Goal: Information Seeking & Learning: Learn about a topic

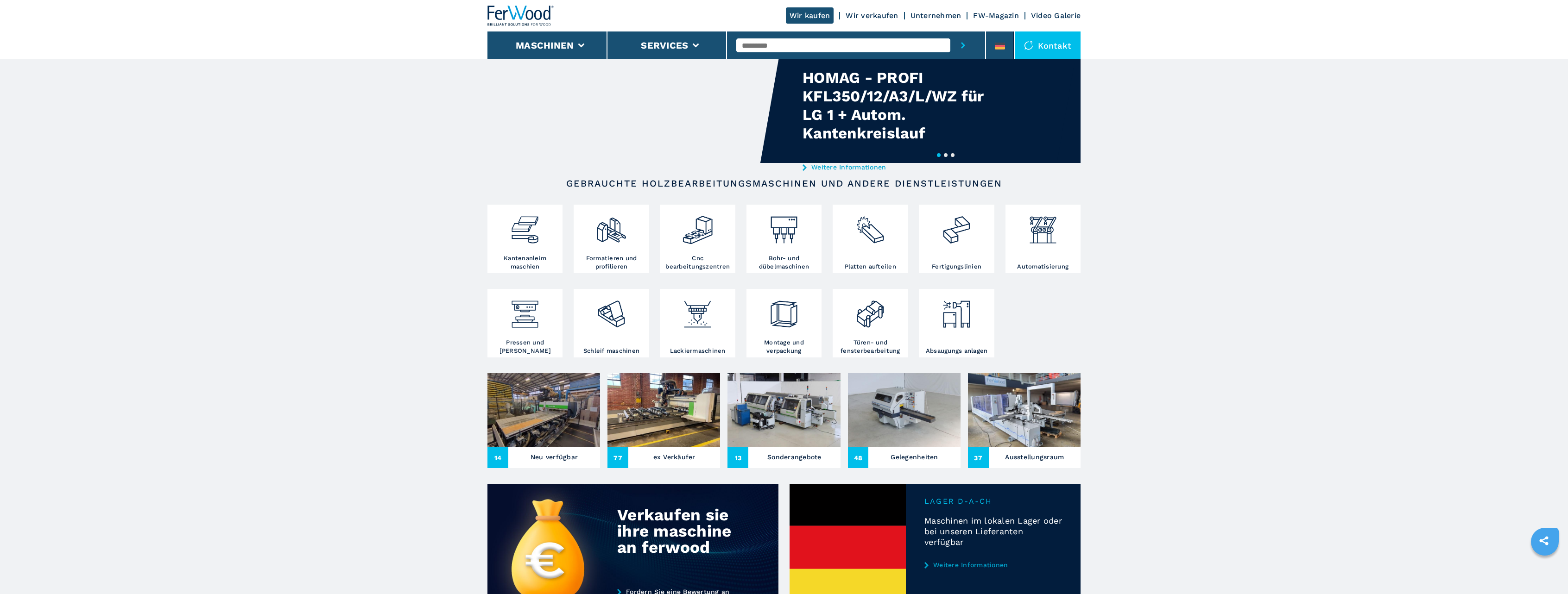
click at [523, 446] on img at bounding box center [543, 410] width 112 height 74
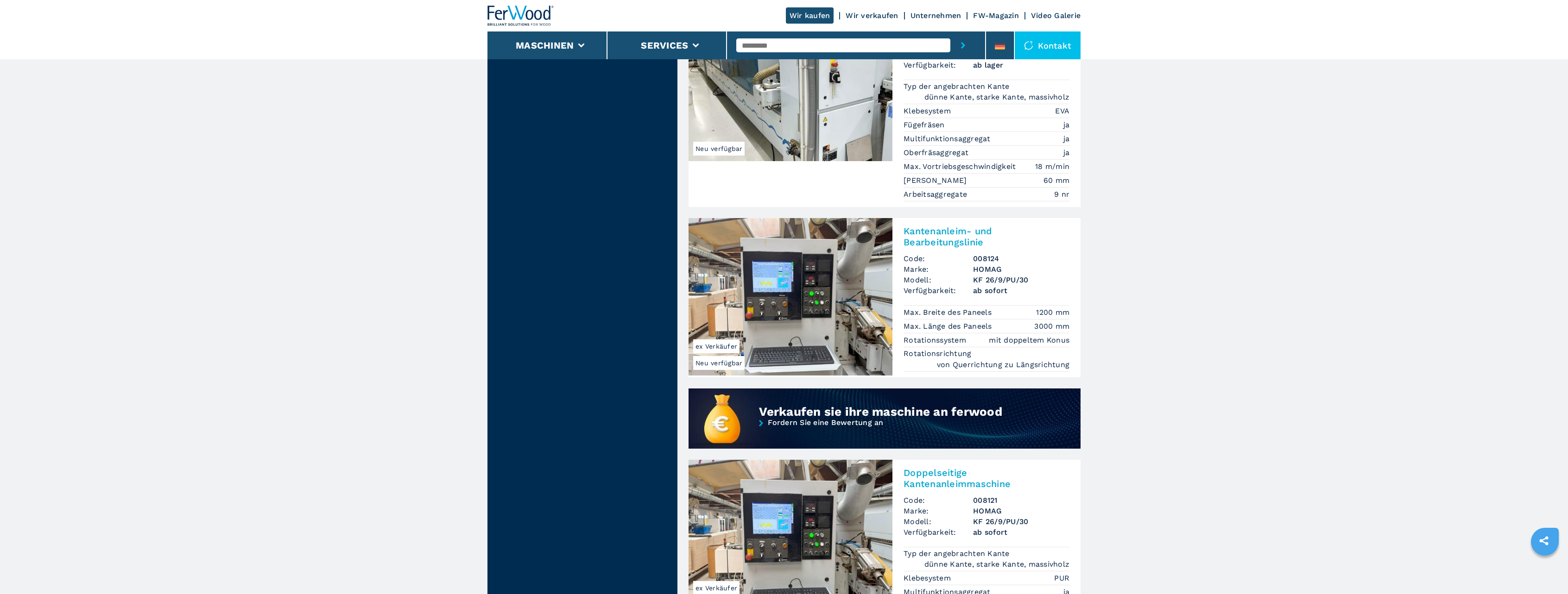
scroll to position [510, 0]
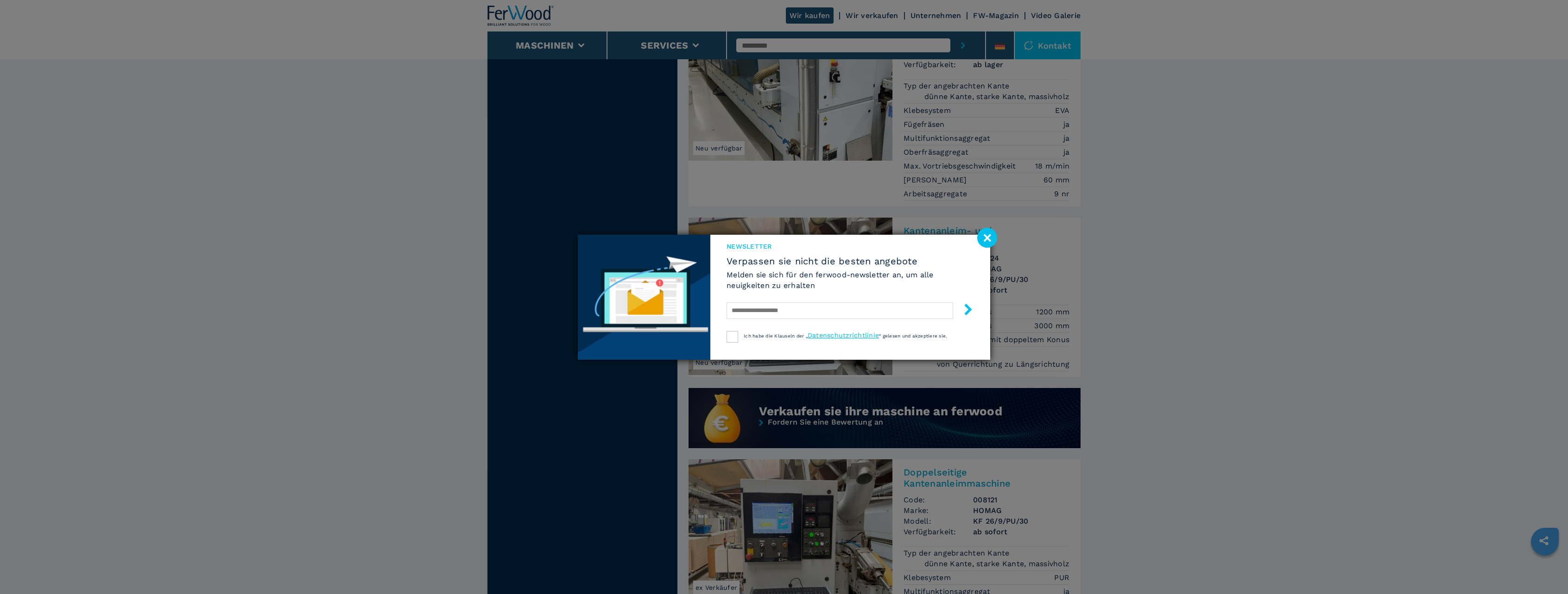
click at [985, 237] on image at bounding box center [987, 237] width 20 height 20
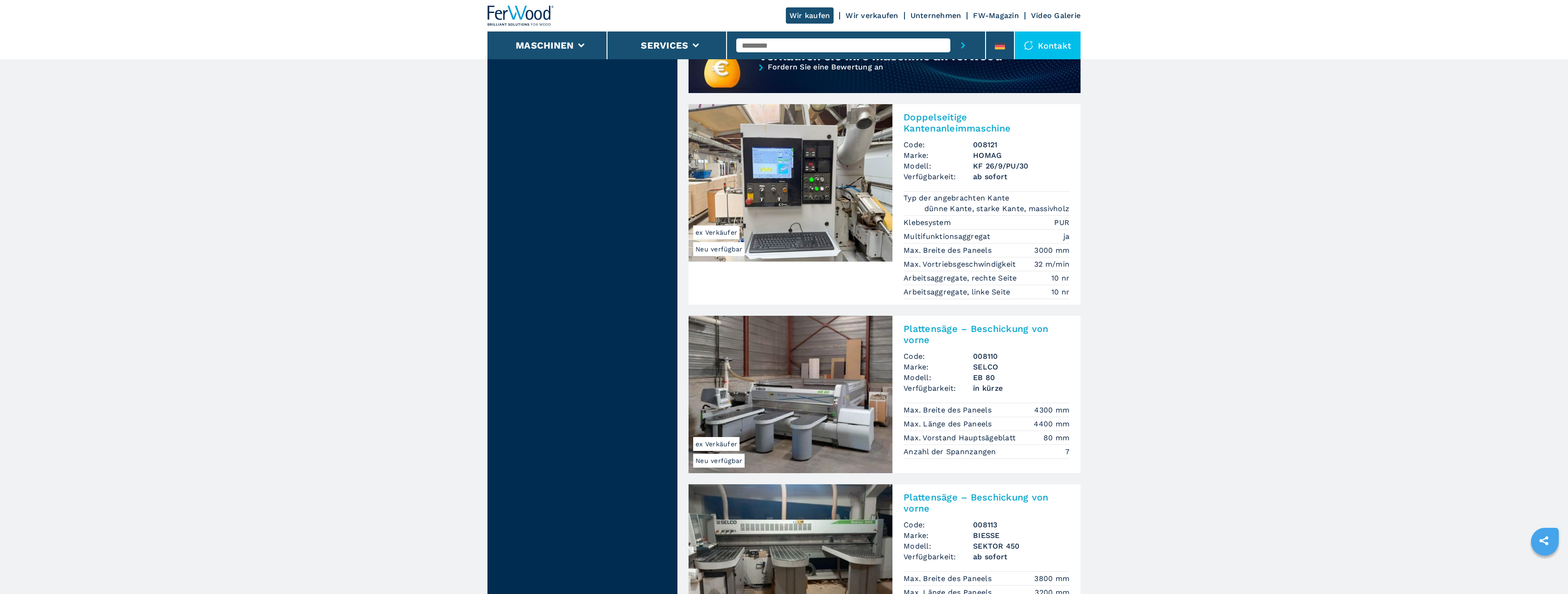
scroll to position [648, 0]
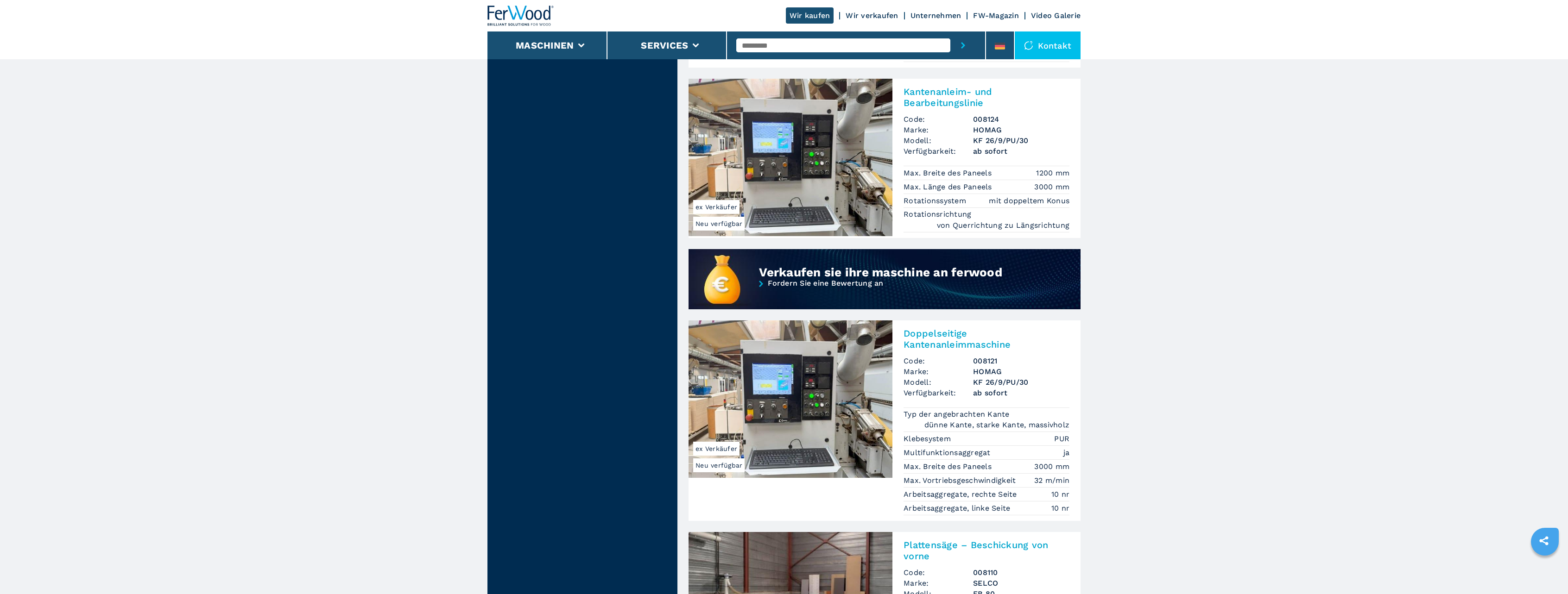
drag, startPoint x: 958, startPoint y: 332, endPoint x: 761, endPoint y: 220, distance: 226.6
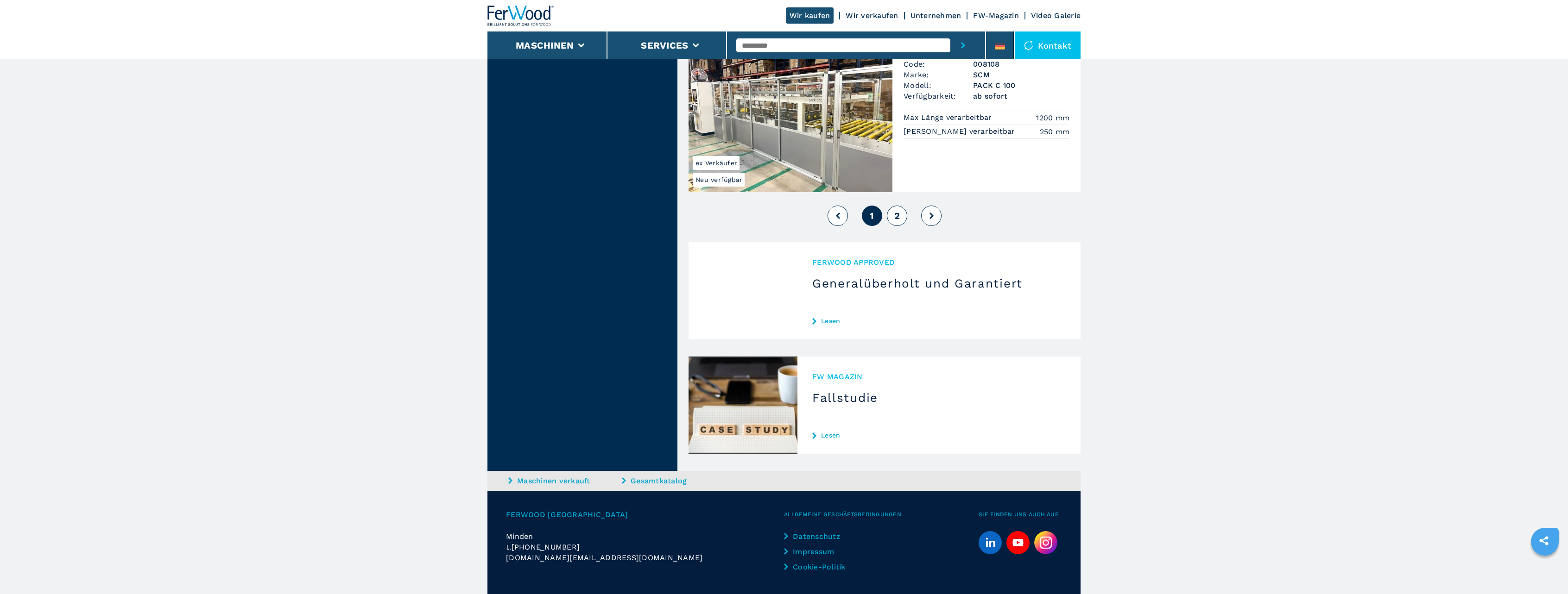
scroll to position [2310, 0]
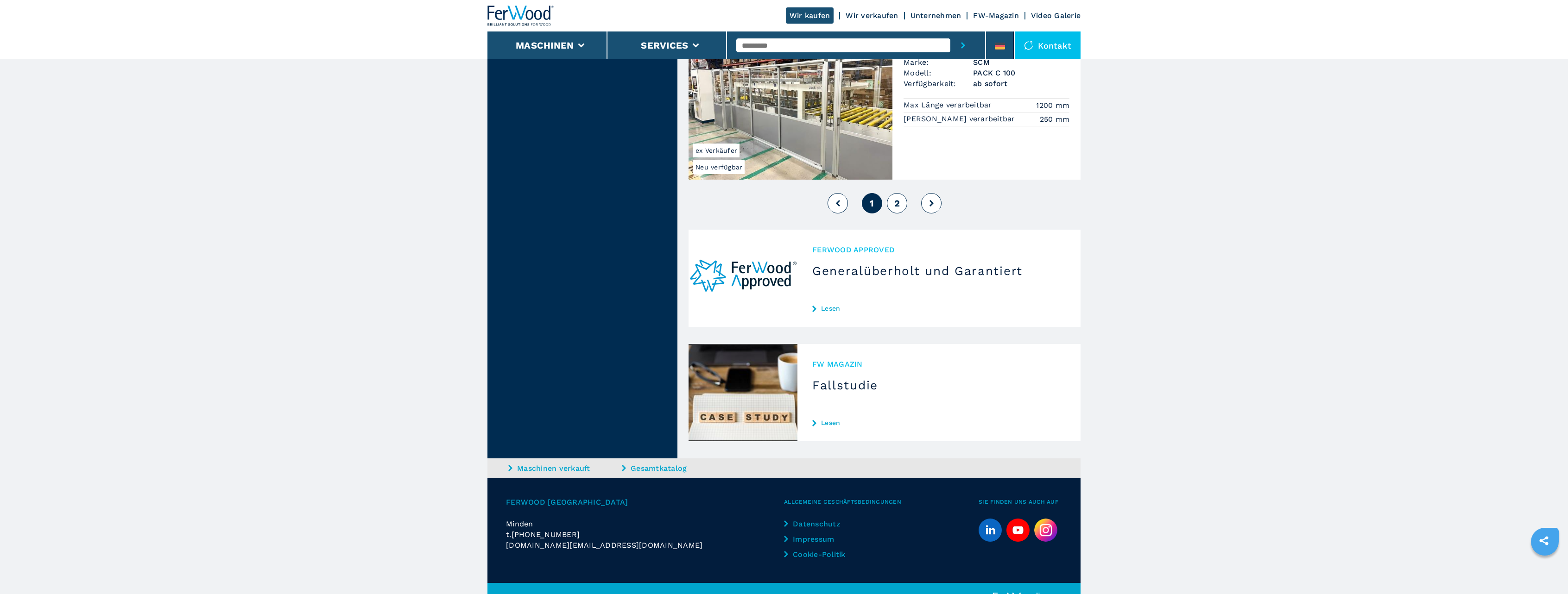
click at [896, 198] on span "2" at bounding box center [897, 203] width 6 height 11
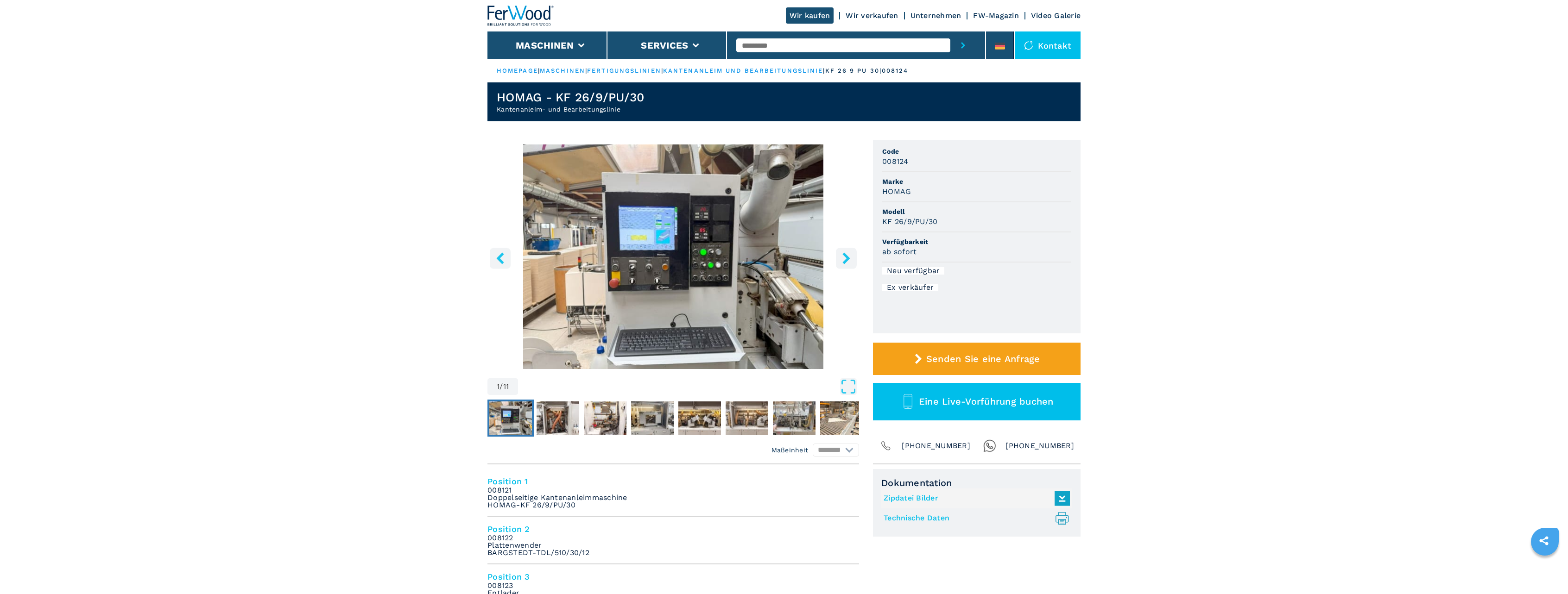
click at [832, 263] on img "Go to Slide 1" at bounding box center [673, 257] width 372 height 224
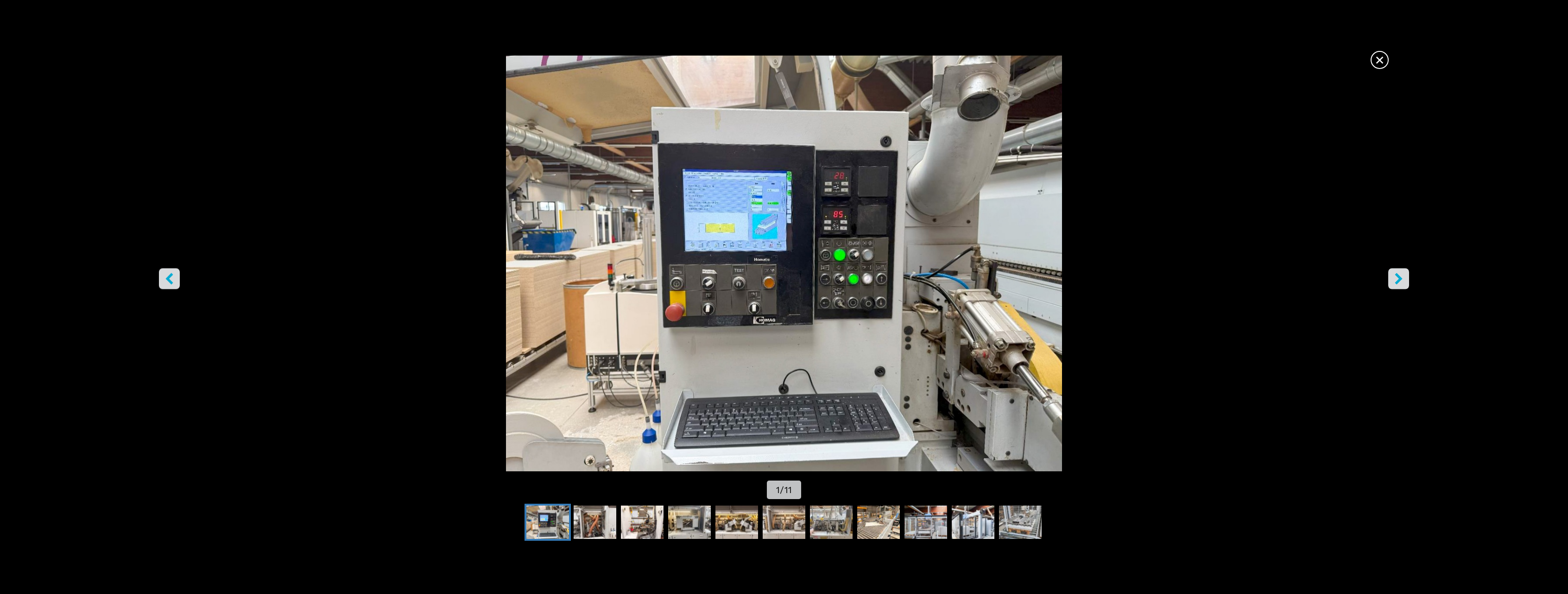
click at [1397, 289] on button "right-button" at bounding box center [1398, 279] width 21 height 21
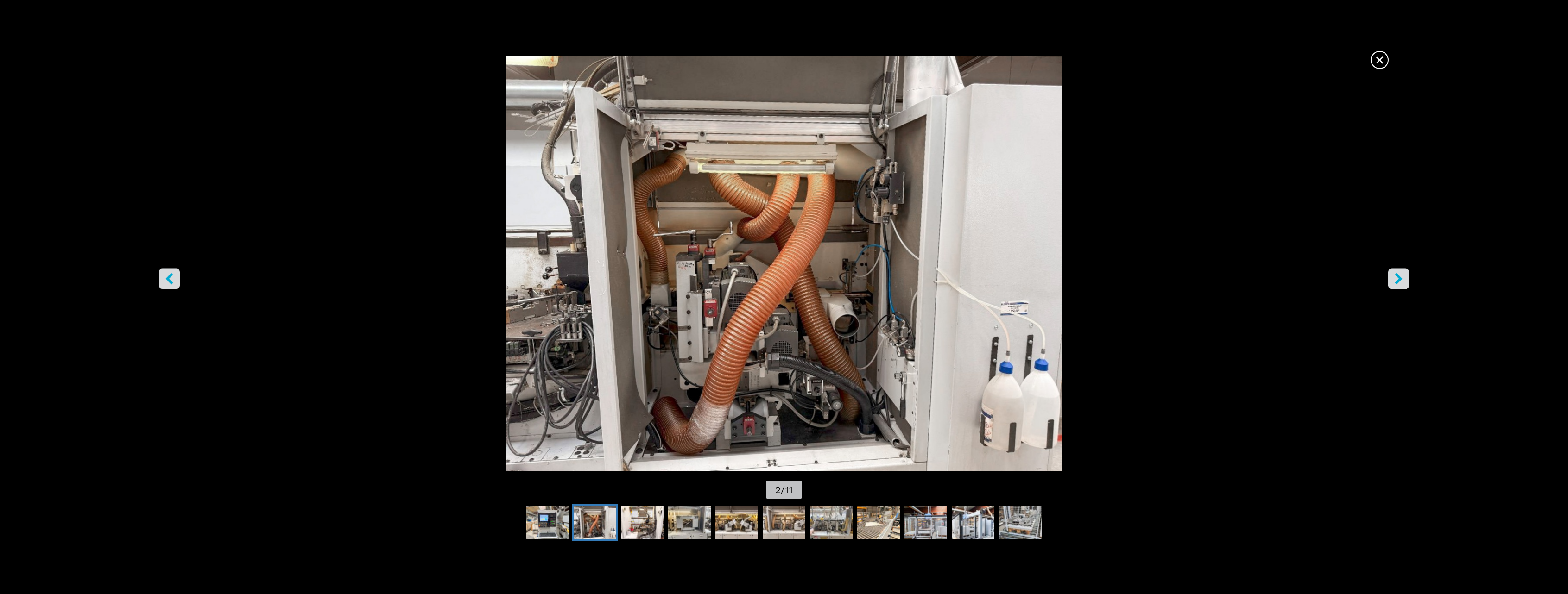
click at [1397, 289] on button "right-button" at bounding box center [1398, 279] width 21 height 21
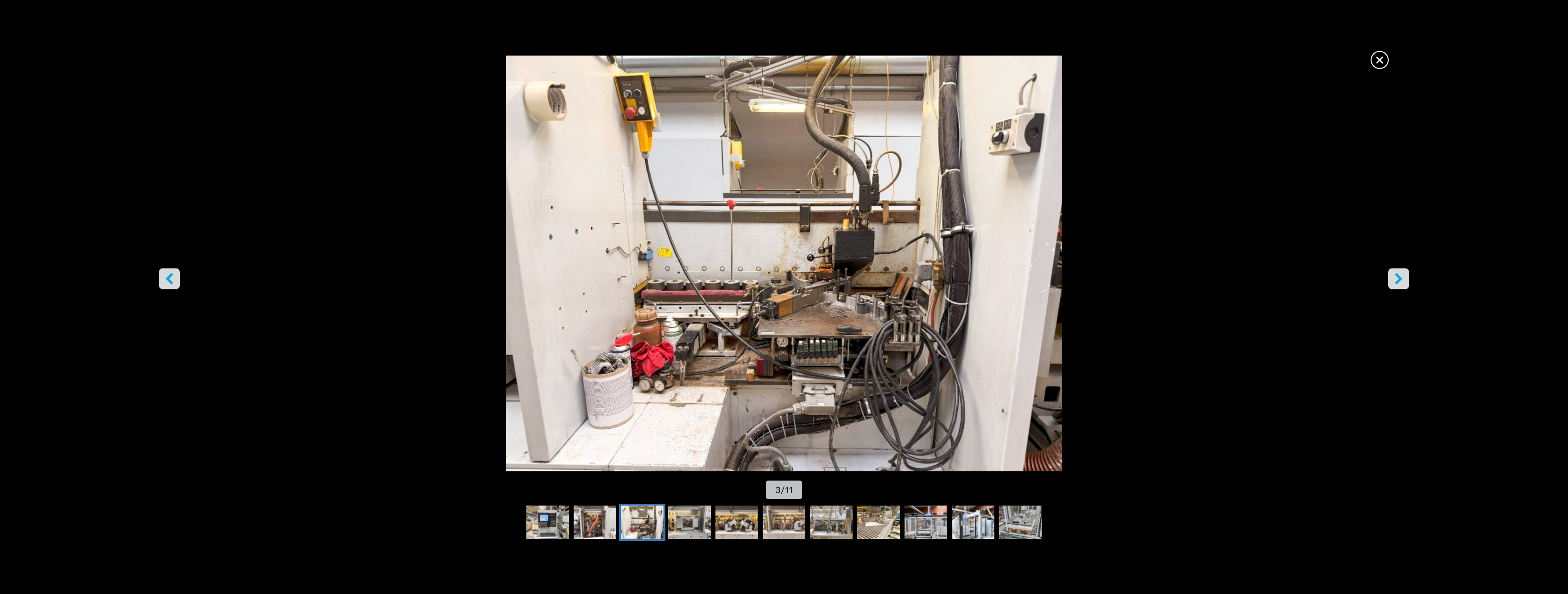
click at [1397, 289] on button "right-button" at bounding box center [1398, 279] width 21 height 21
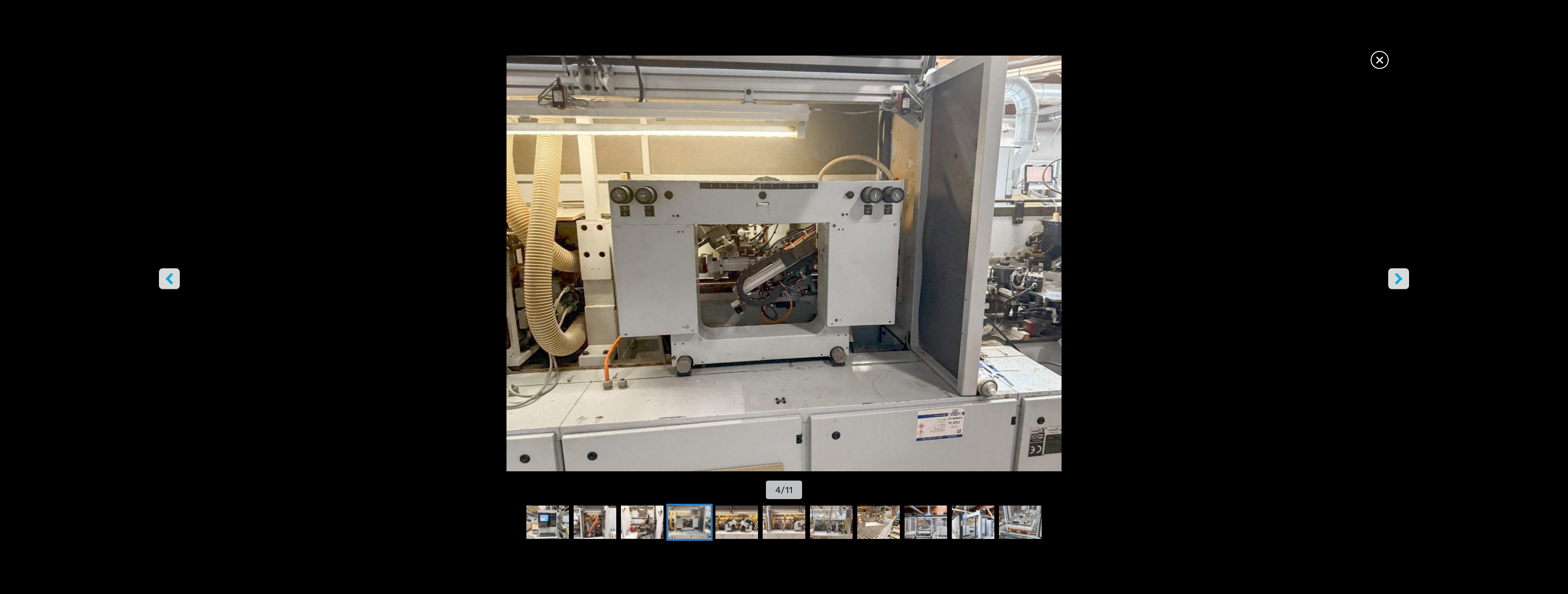
click at [1397, 289] on button "right-button" at bounding box center [1398, 279] width 21 height 21
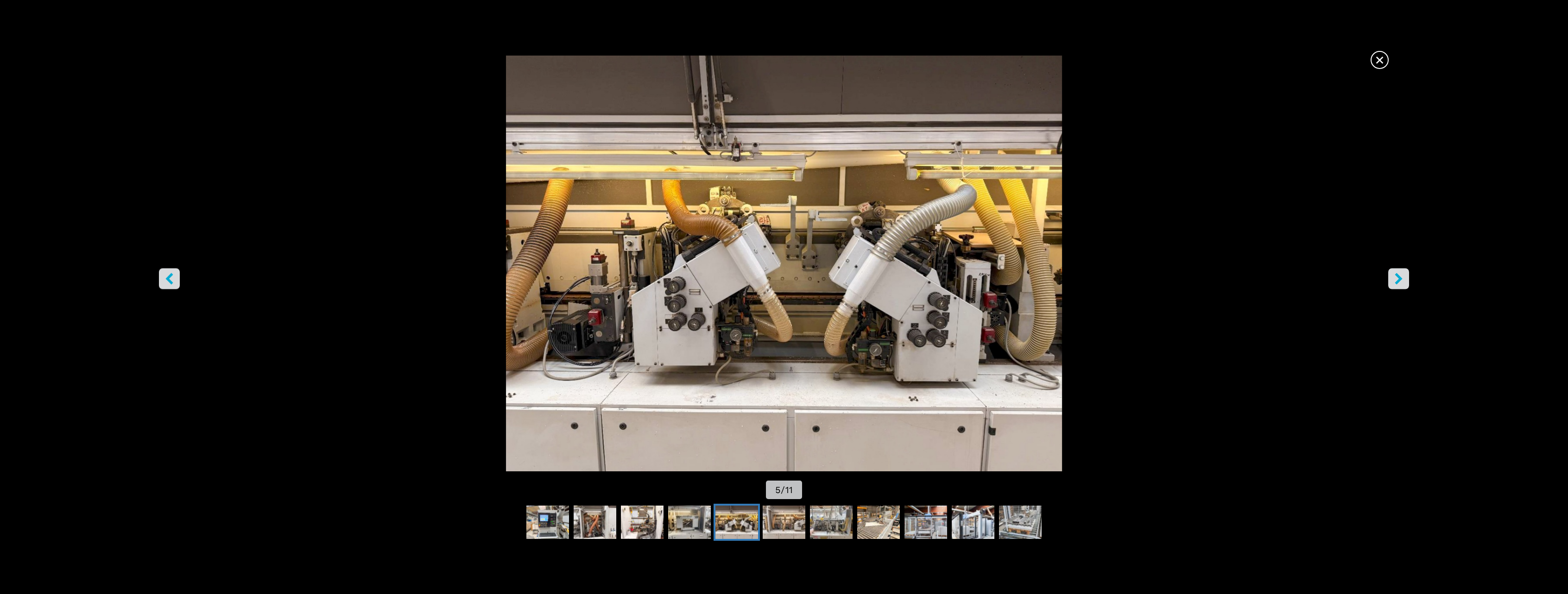
click at [1397, 289] on button "right-button" at bounding box center [1398, 279] width 21 height 21
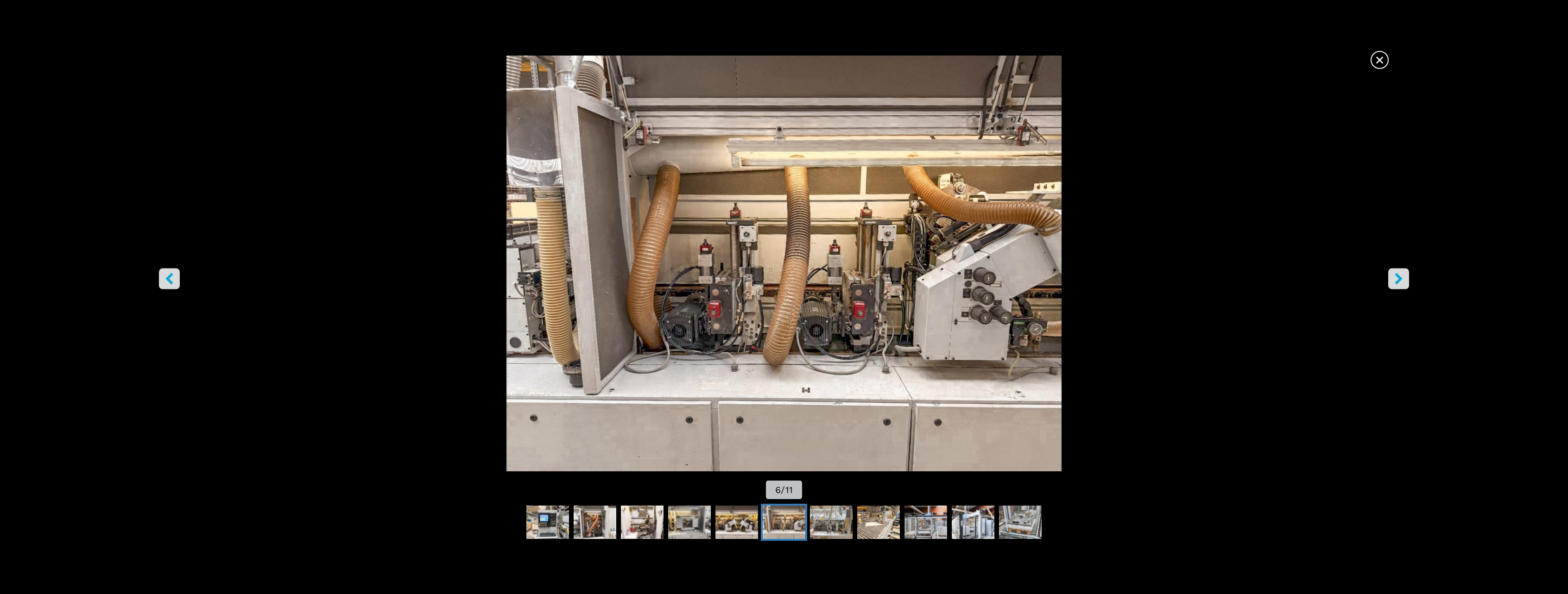
click at [1397, 289] on button "right-button" at bounding box center [1398, 279] width 21 height 21
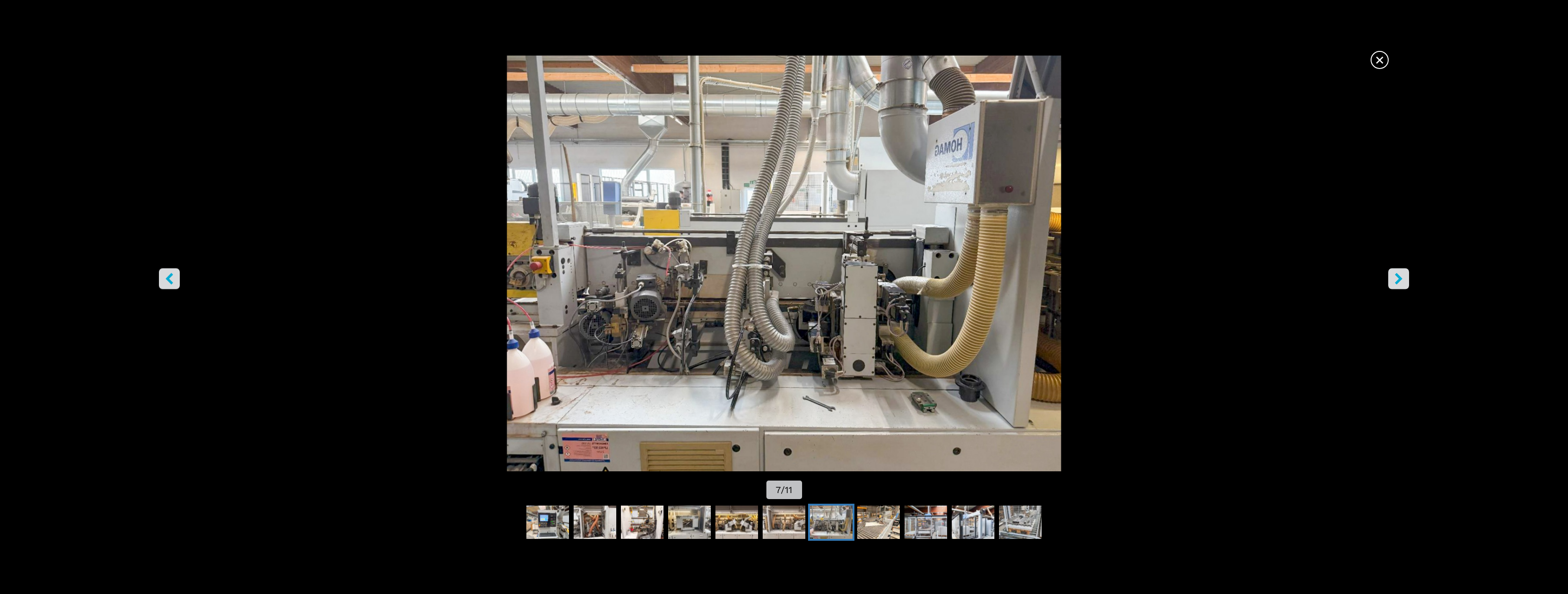
click at [1397, 289] on button "right-button" at bounding box center [1398, 279] width 21 height 21
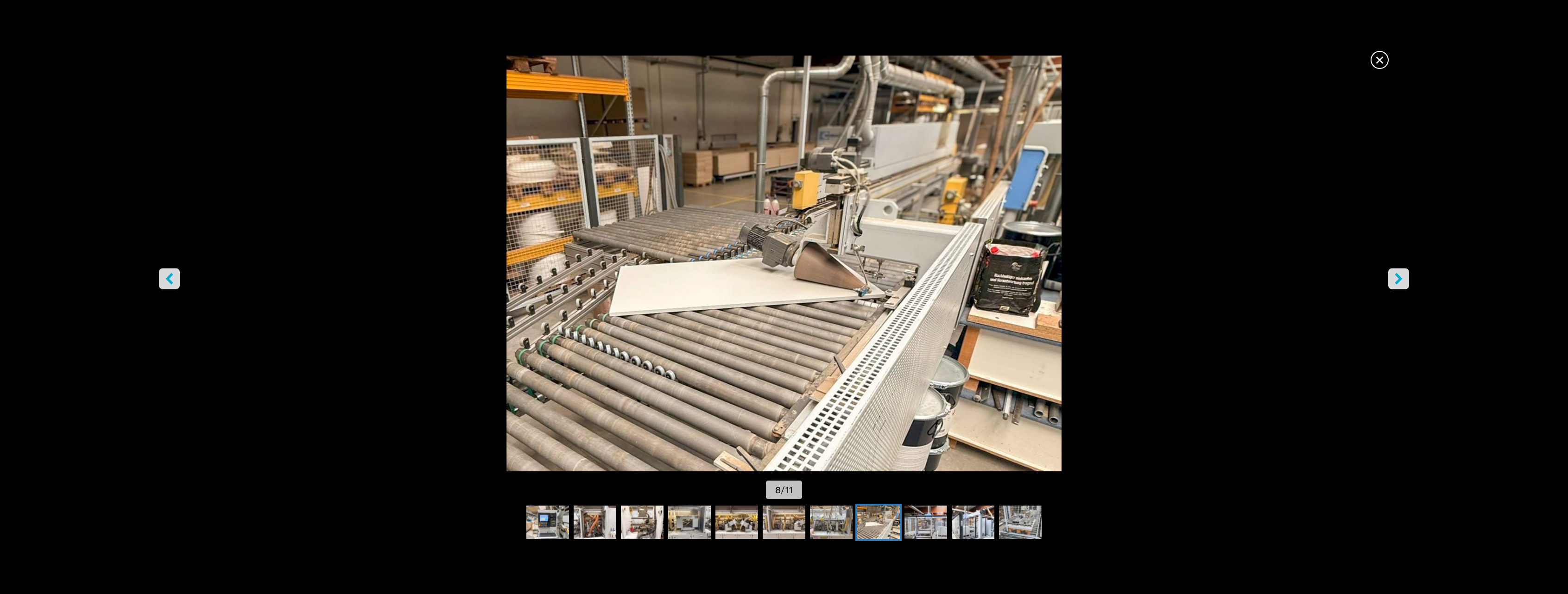
click at [1397, 289] on button "right-button" at bounding box center [1398, 279] width 21 height 21
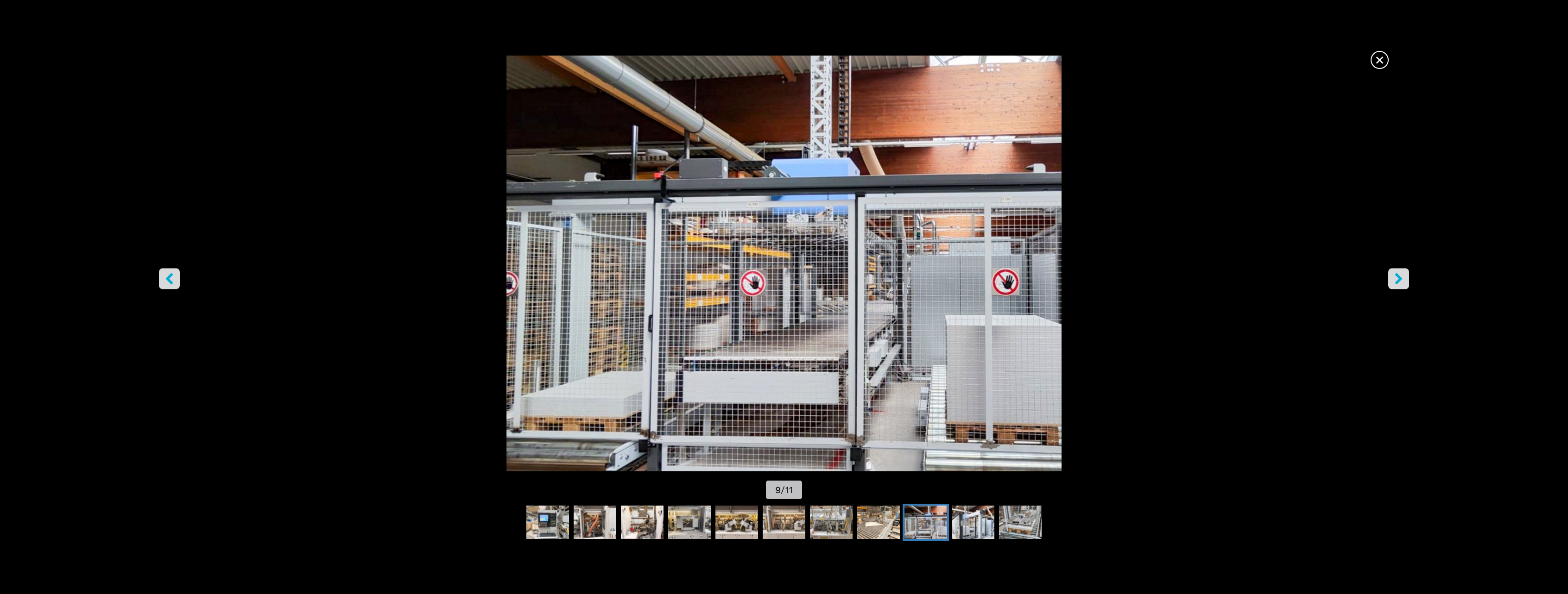
click at [1397, 289] on button "right-button" at bounding box center [1398, 279] width 21 height 21
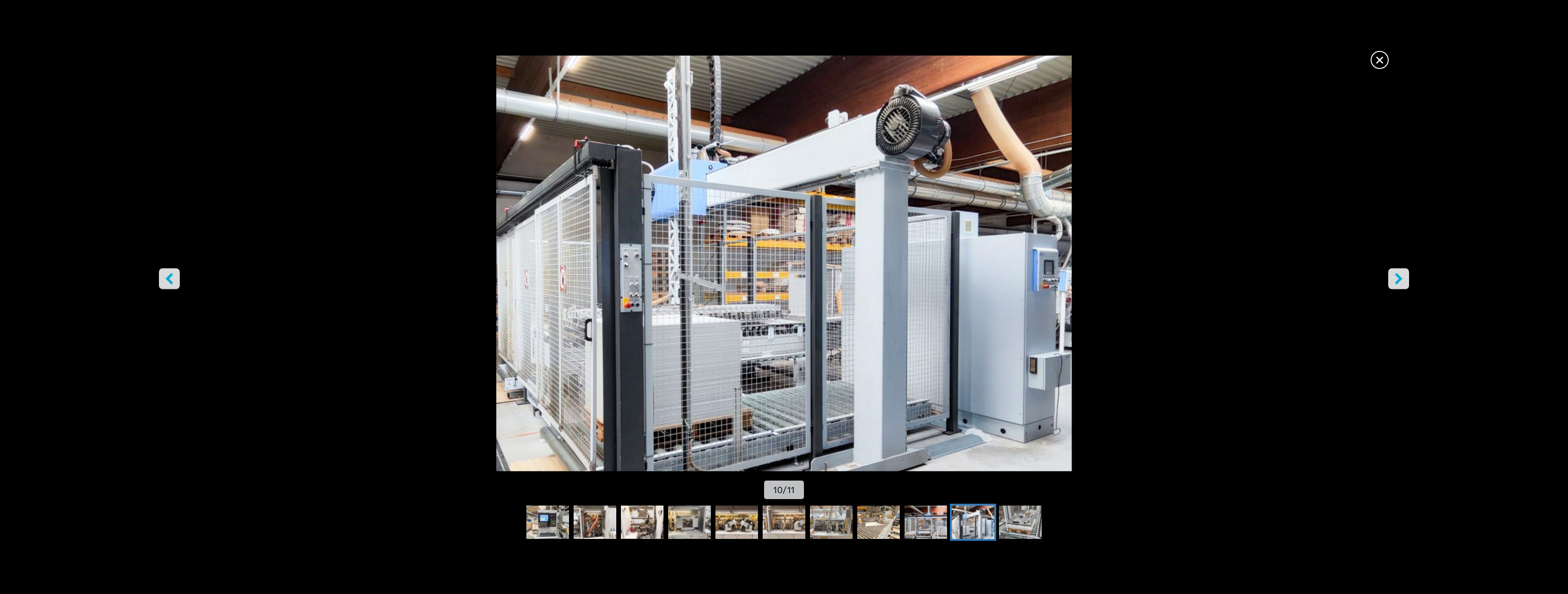
click at [1397, 289] on button "right-button" at bounding box center [1398, 279] width 21 height 21
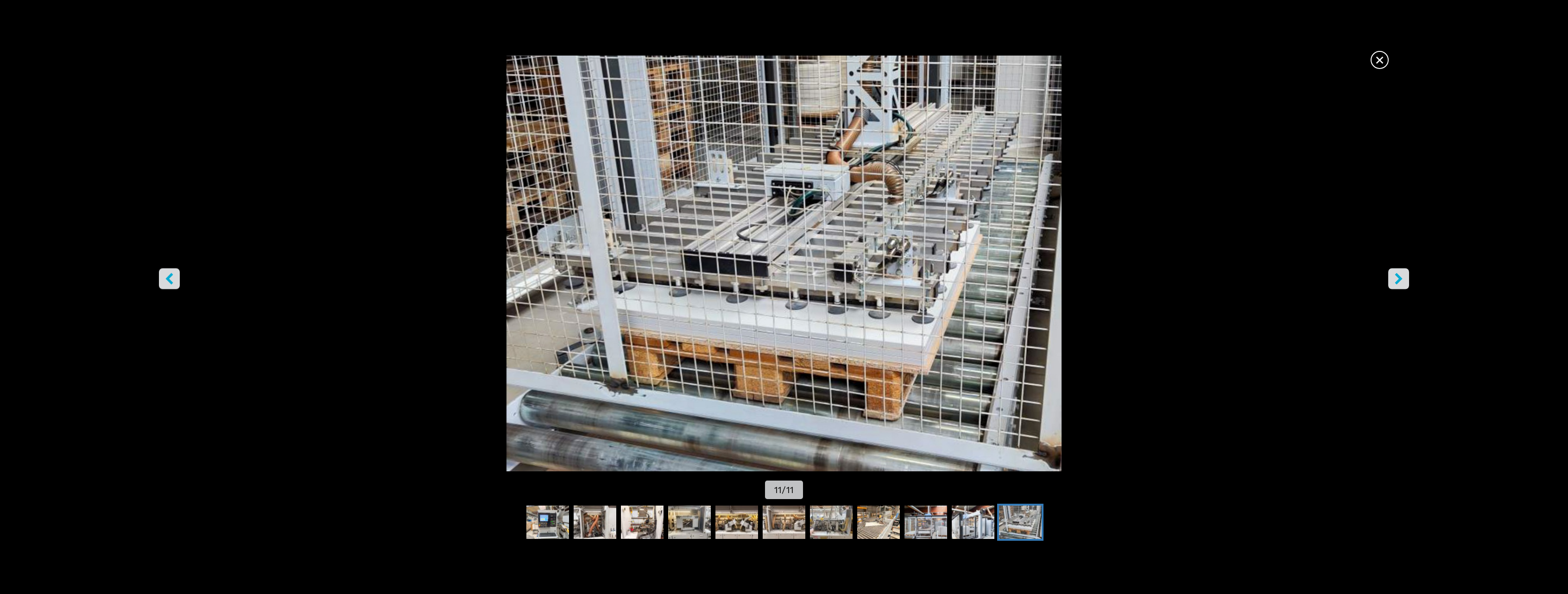
click at [1397, 289] on button "right-button" at bounding box center [1398, 279] width 21 height 21
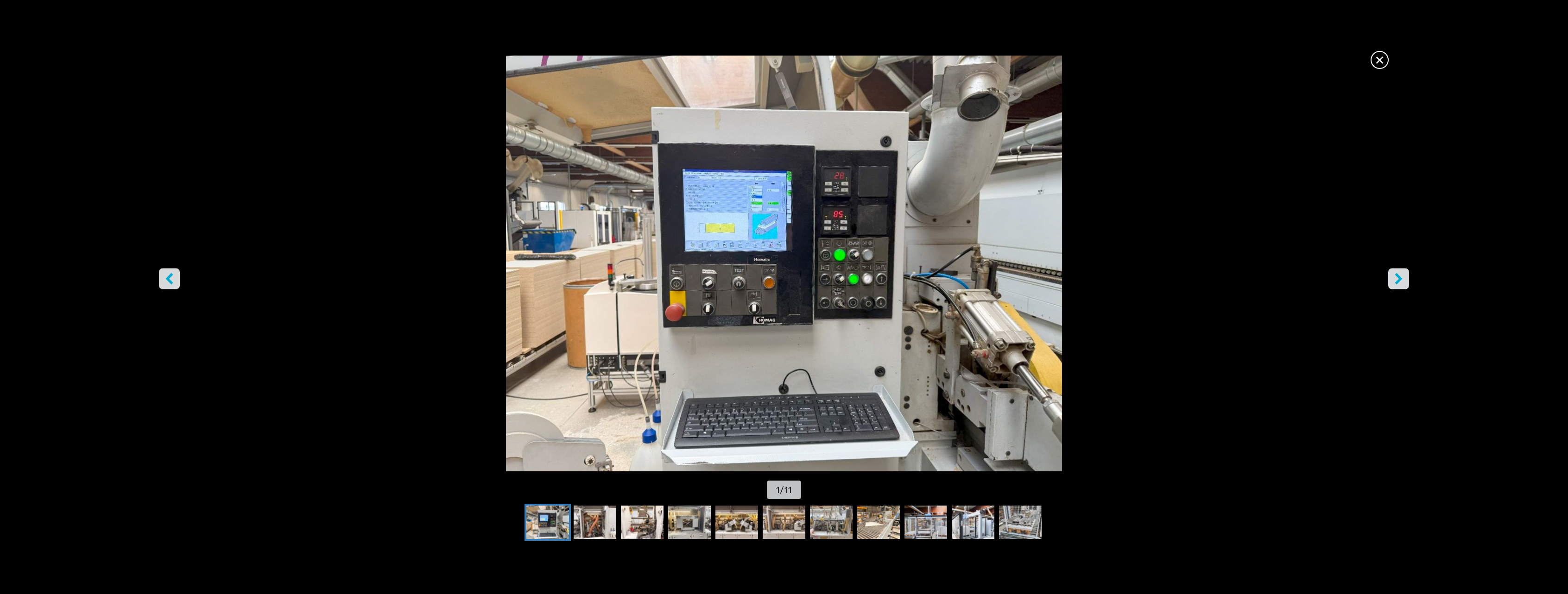
click at [175, 275] on button "left-button" at bounding box center [169, 279] width 21 height 21
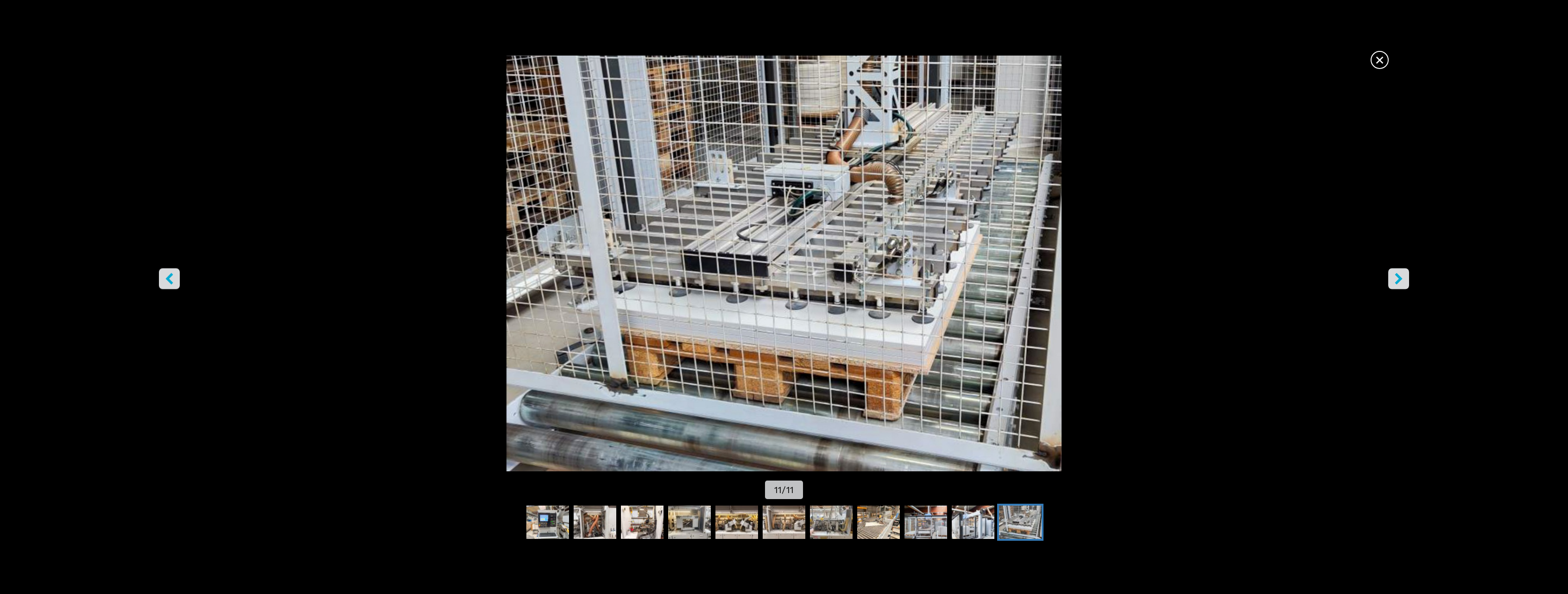
click at [174, 275] on icon "left-button" at bounding box center [169, 279] width 12 height 12
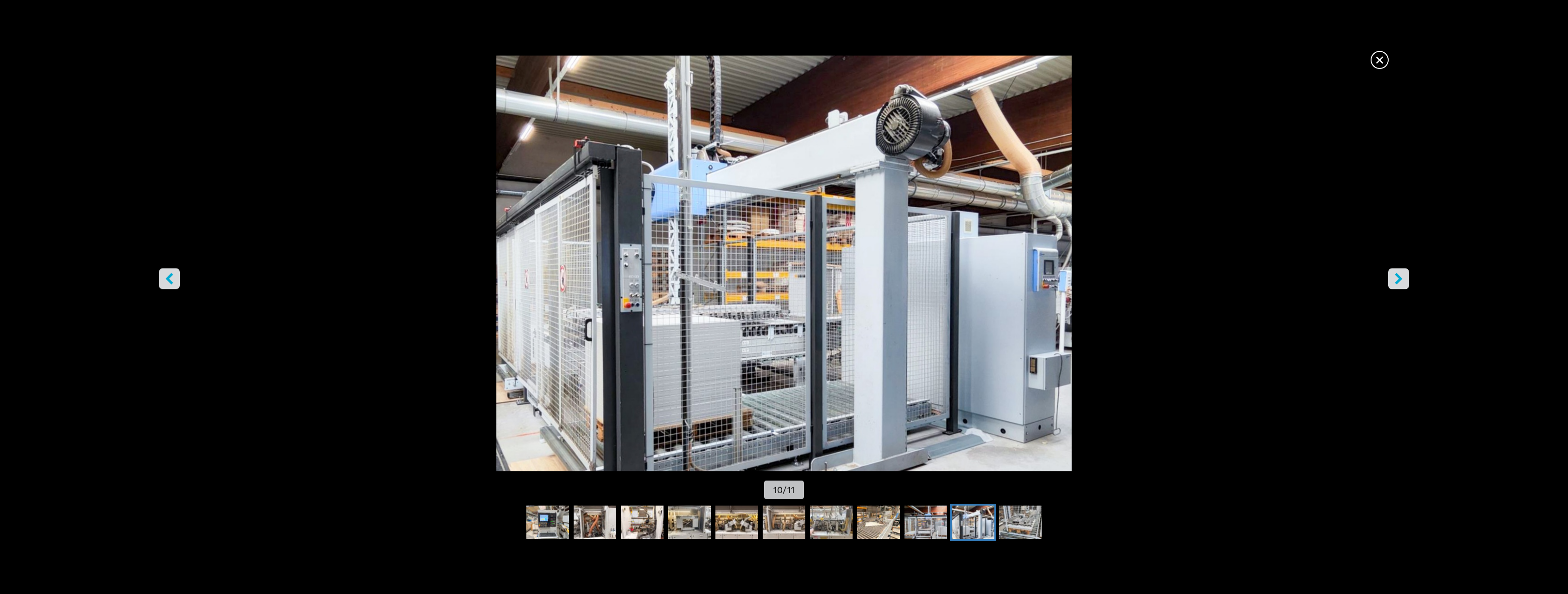
click at [1387, 274] on img "Go to Slide 10" at bounding box center [783, 263] width 1411 height 416
click at [1389, 279] on button "right-button" at bounding box center [1398, 279] width 21 height 21
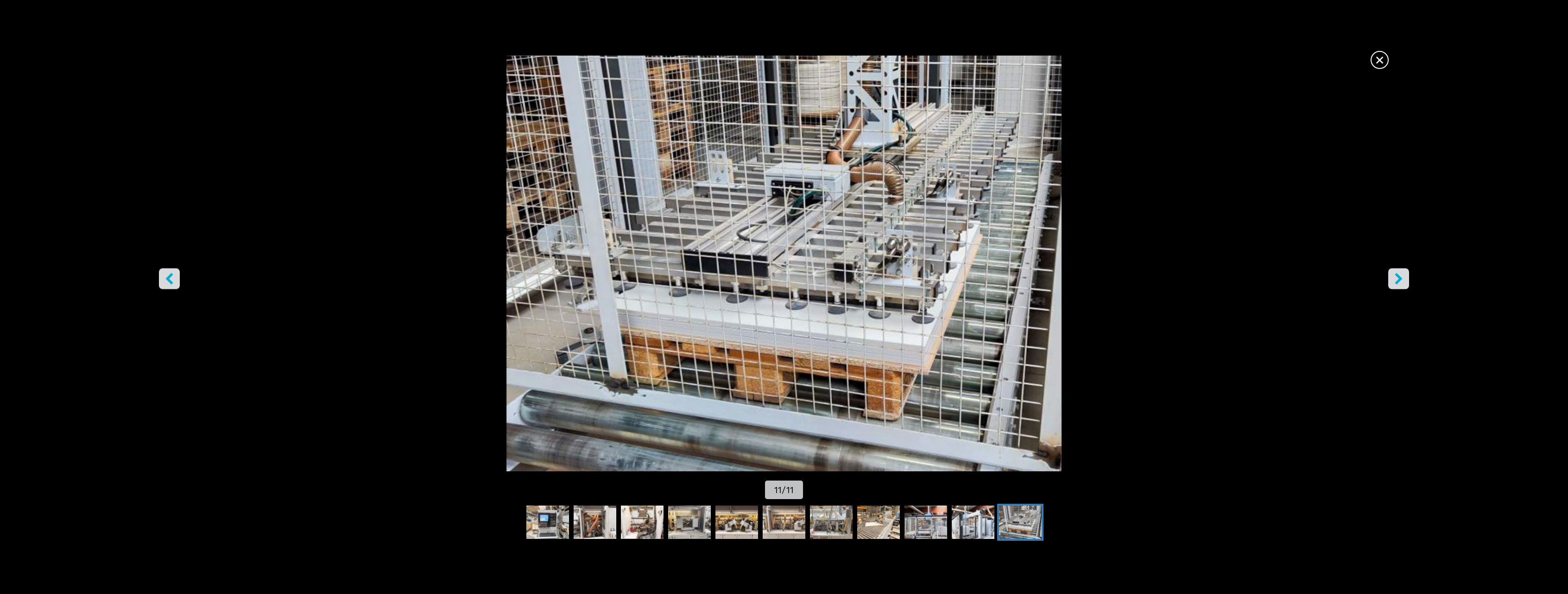
click at [1389, 279] on button "right-button" at bounding box center [1398, 279] width 21 height 21
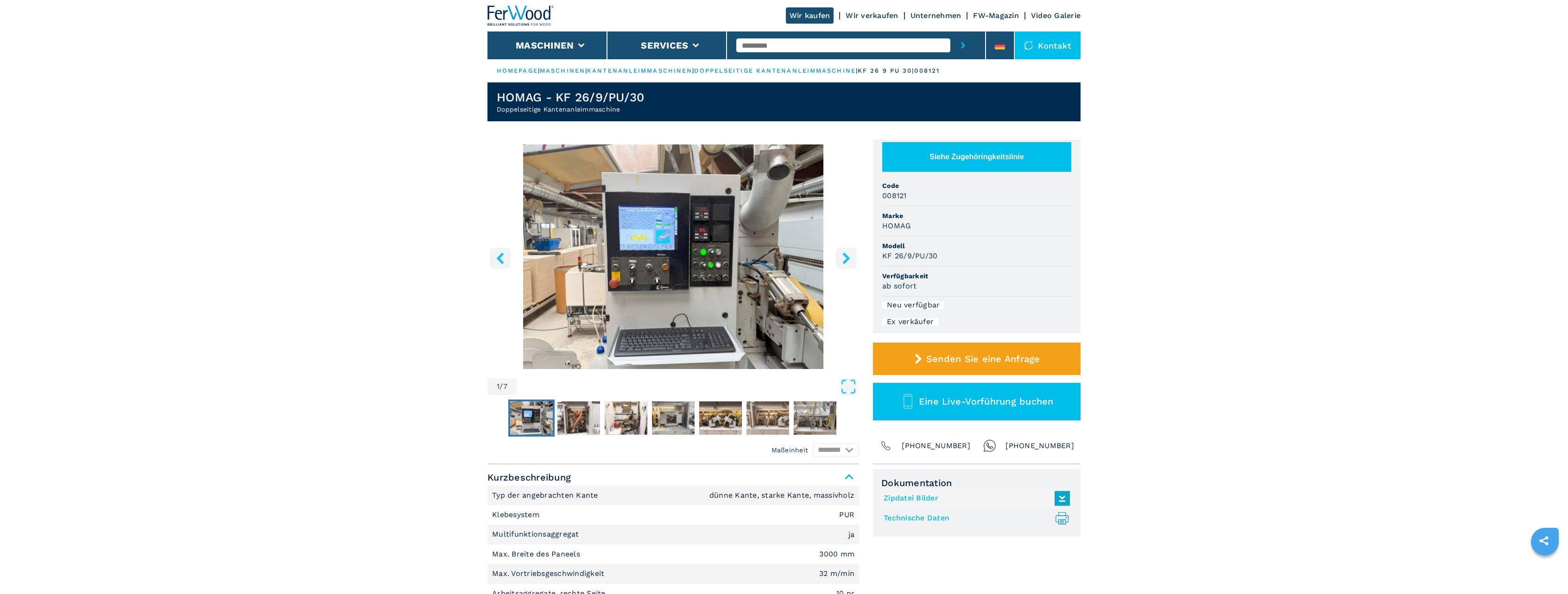
click at [650, 306] on img "Go to Slide 1" at bounding box center [673, 257] width 372 height 224
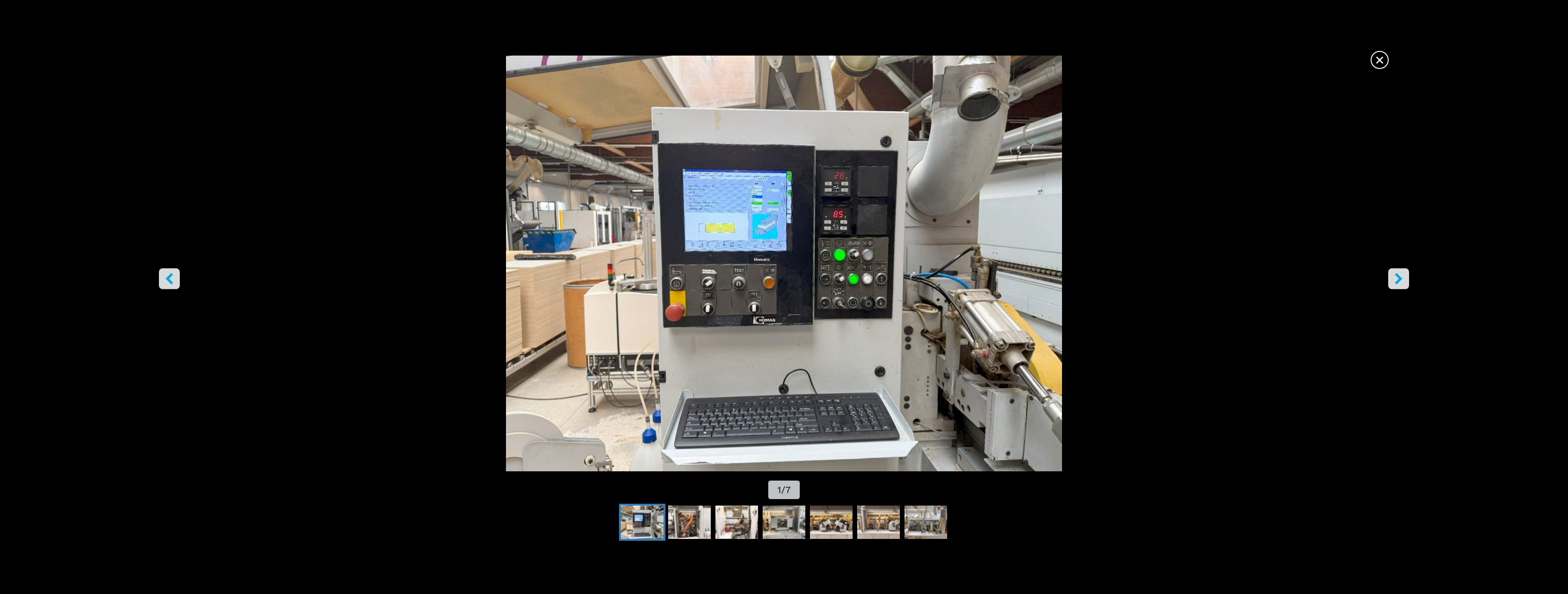
scroll to position [46, 0]
click at [692, 516] on img "Go to Slide 2" at bounding box center [689, 522] width 43 height 34
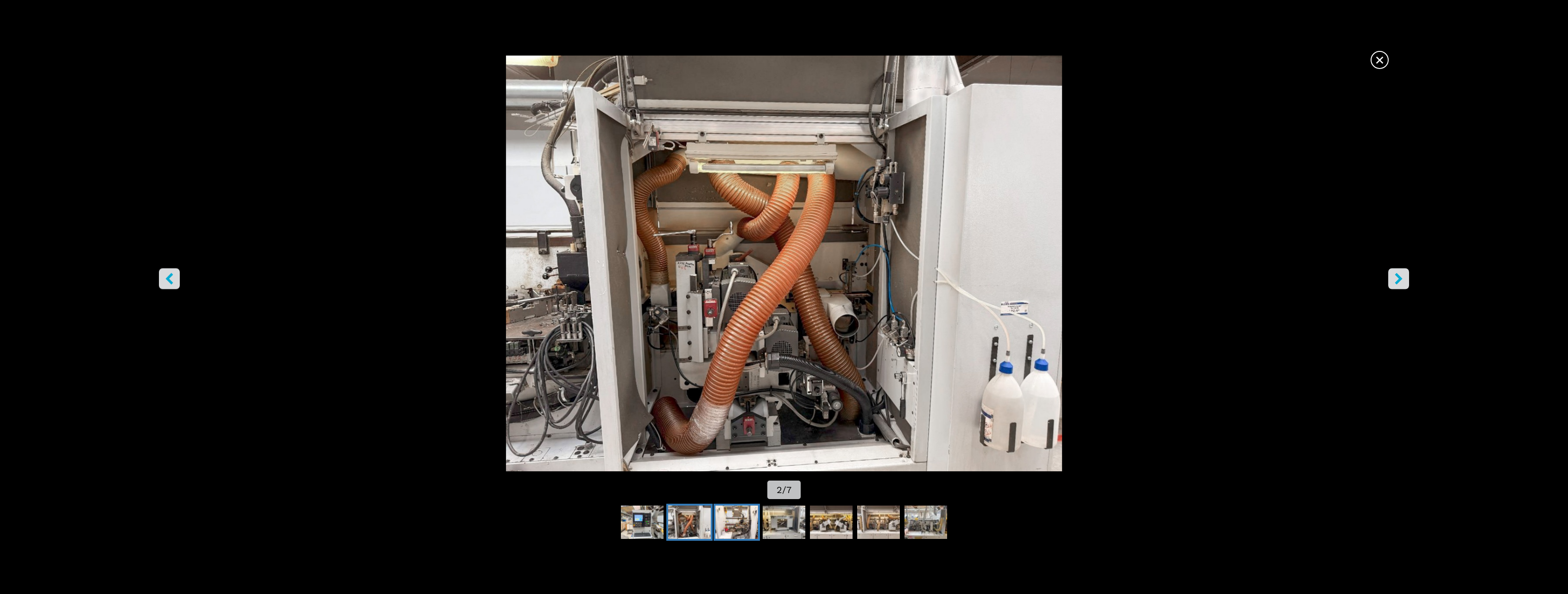
click at [733, 520] on img "Go to Slide 3" at bounding box center [737, 522] width 43 height 34
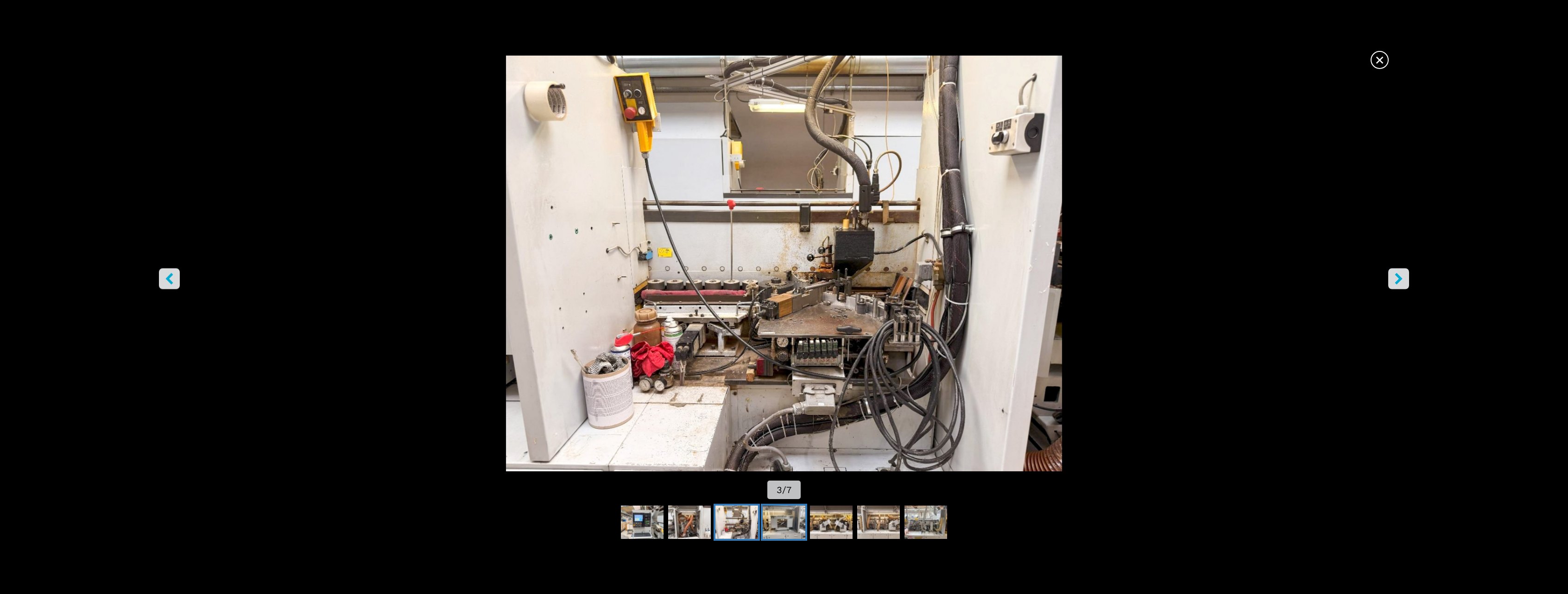
click at [787, 524] on img "Go to Slide 4" at bounding box center [784, 522] width 43 height 34
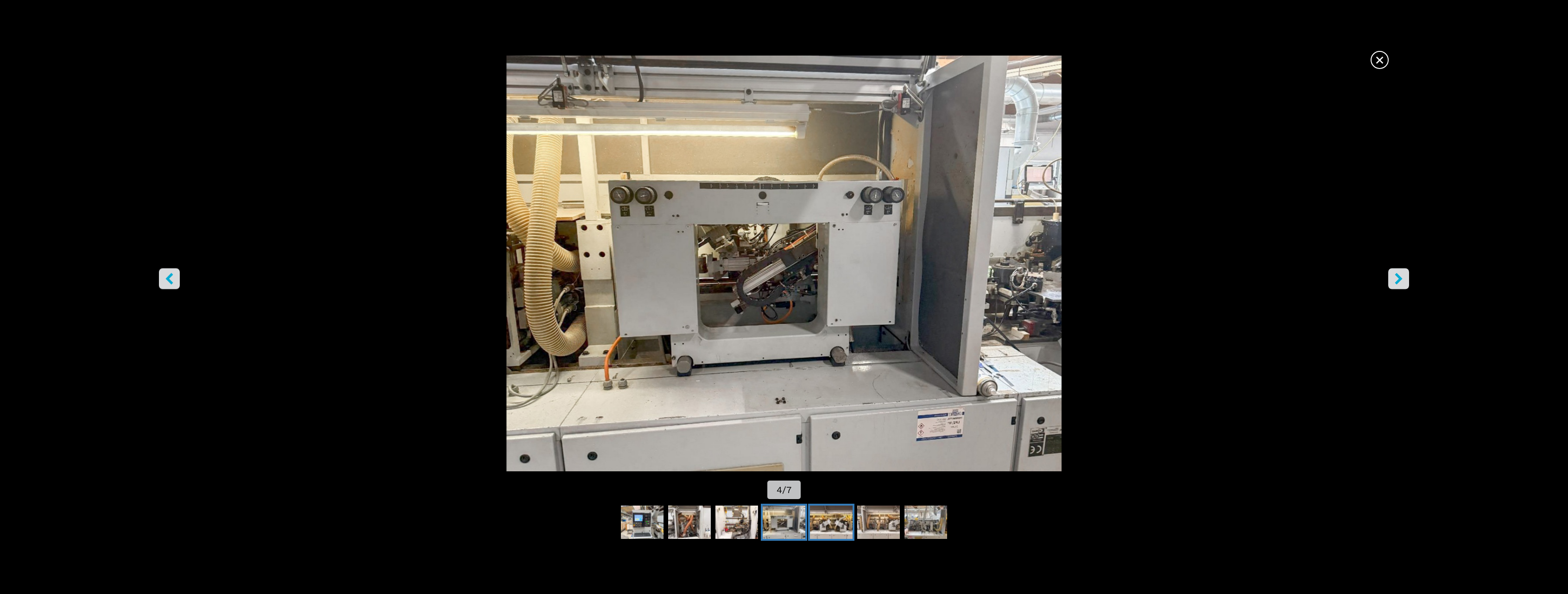
click at [841, 524] on img "Go to Slide 5" at bounding box center [831, 522] width 43 height 34
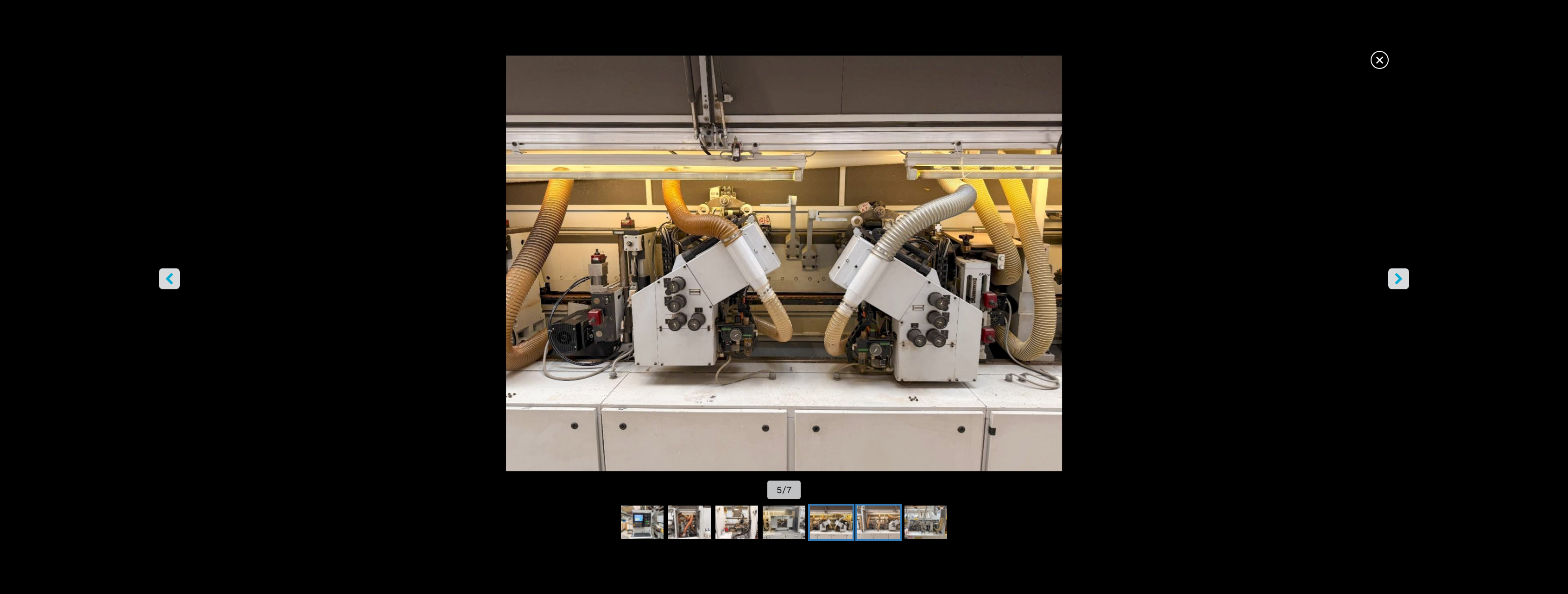
click at [887, 523] on img "Go to Slide 6" at bounding box center [878, 522] width 43 height 34
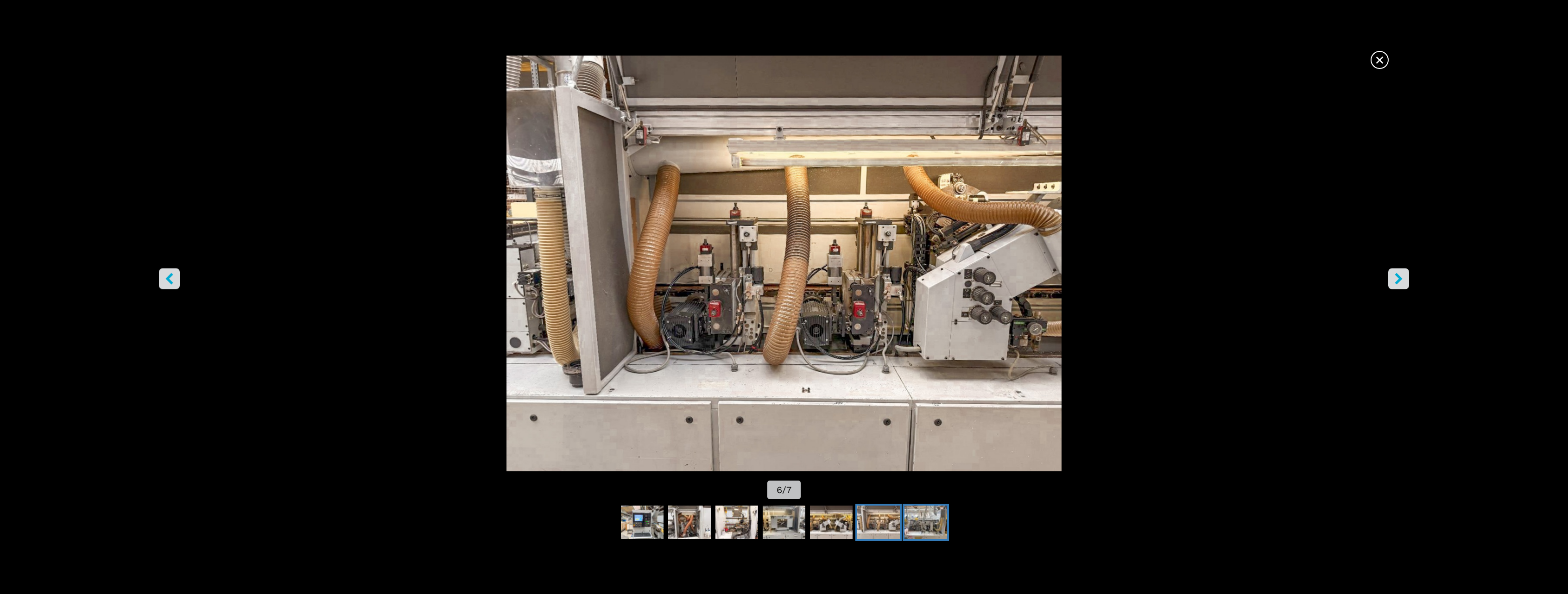
click at [923, 513] on img "Go to Slide 7" at bounding box center [926, 522] width 43 height 34
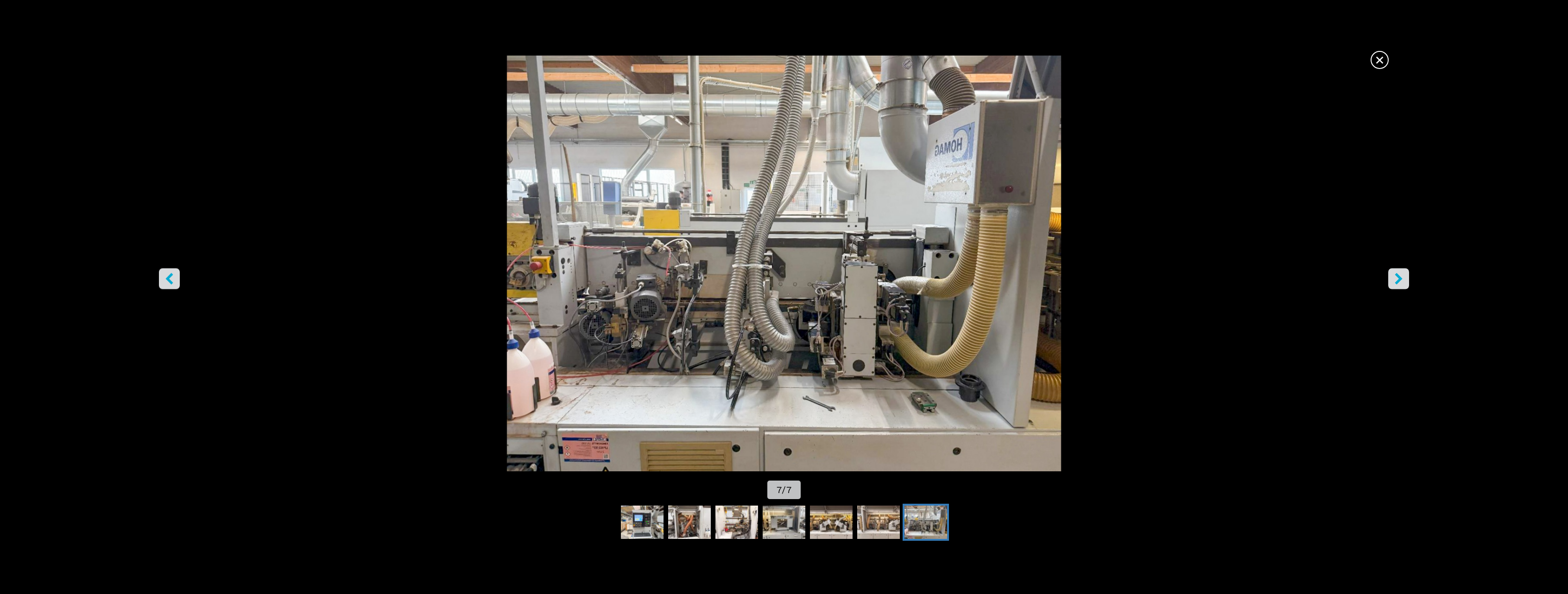
click at [1398, 277] on icon "right-button" at bounding box center [1398, 279] width 7 height 12
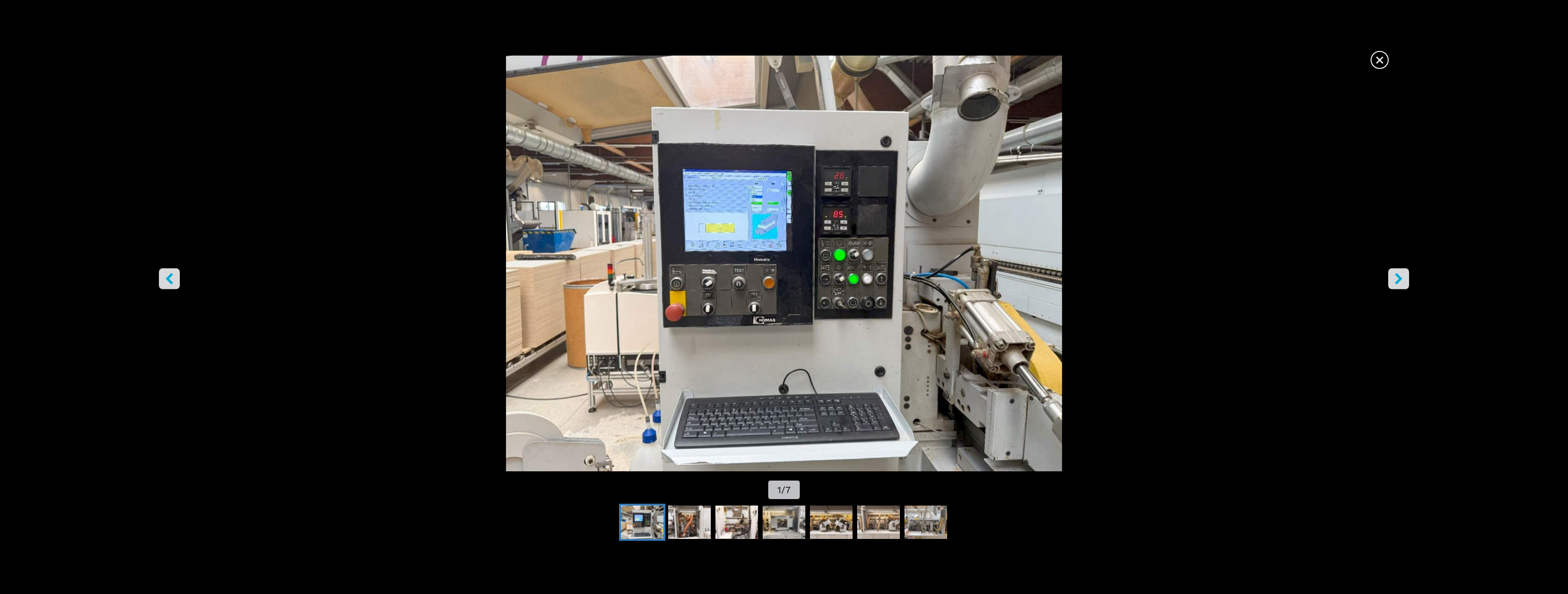
drag, startPoint x: 1387, startPoint y: 60, endPoint x: 1396, endPoint y: 70, distance: 13.5
click at [1391, 61] on div "× 1 / 7" at bounding box center [784, 278] width 1568 height 446
click at [1373, 63] on span "×" at bounding box center [1379, 58] width 16 height 16
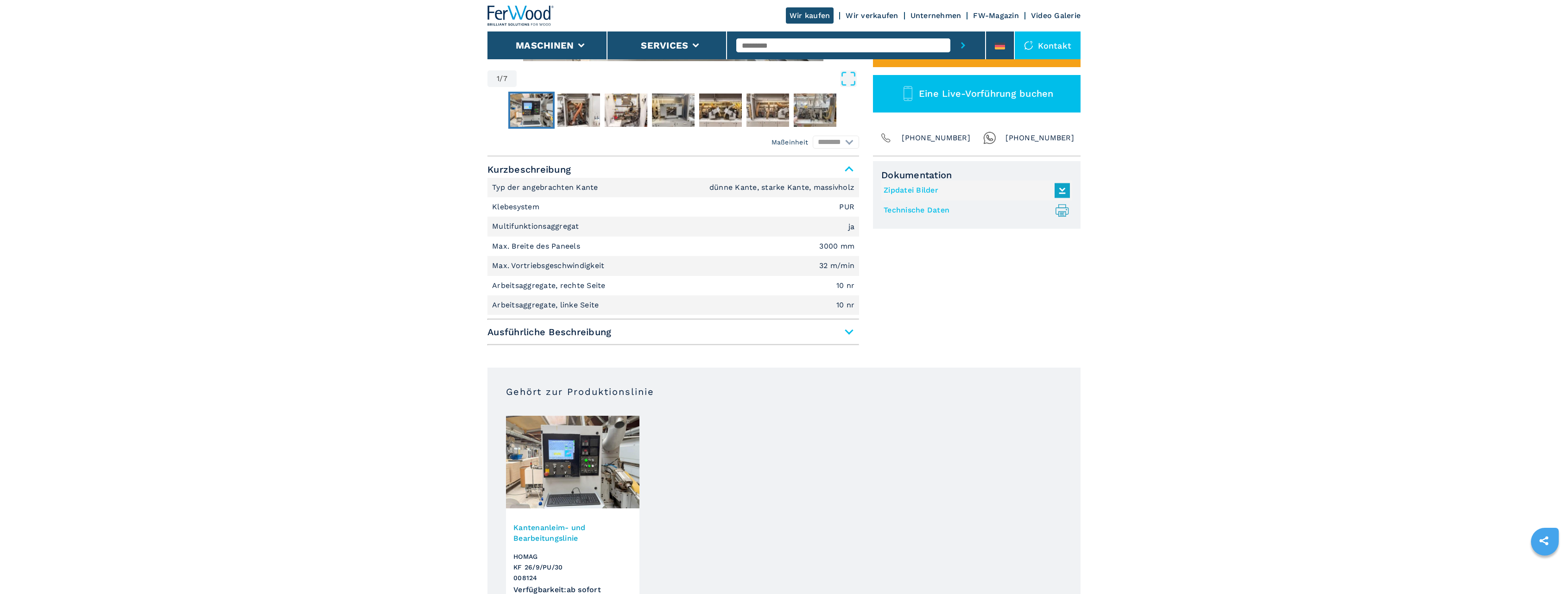
scroll to position [278, 0]
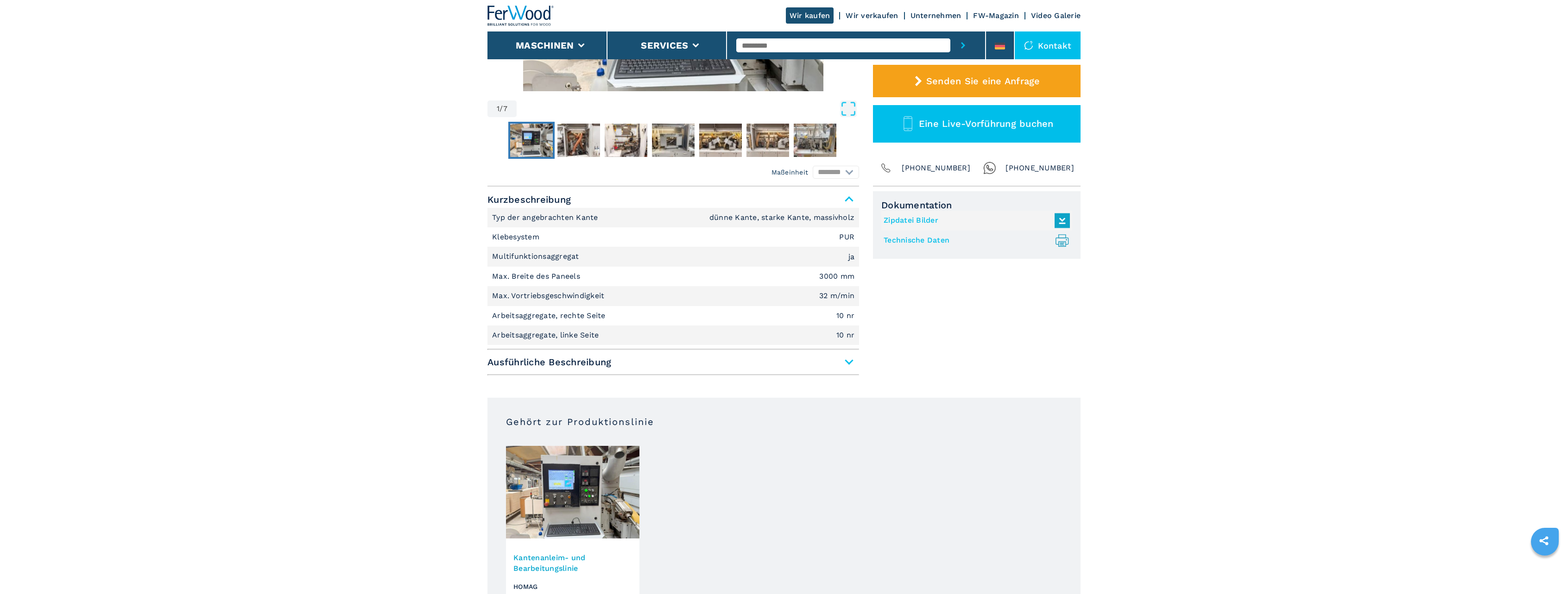
click at [856, 361] on span "Ausführliche Beschreibung" at bounding box center [673, 362] width 372 height 17
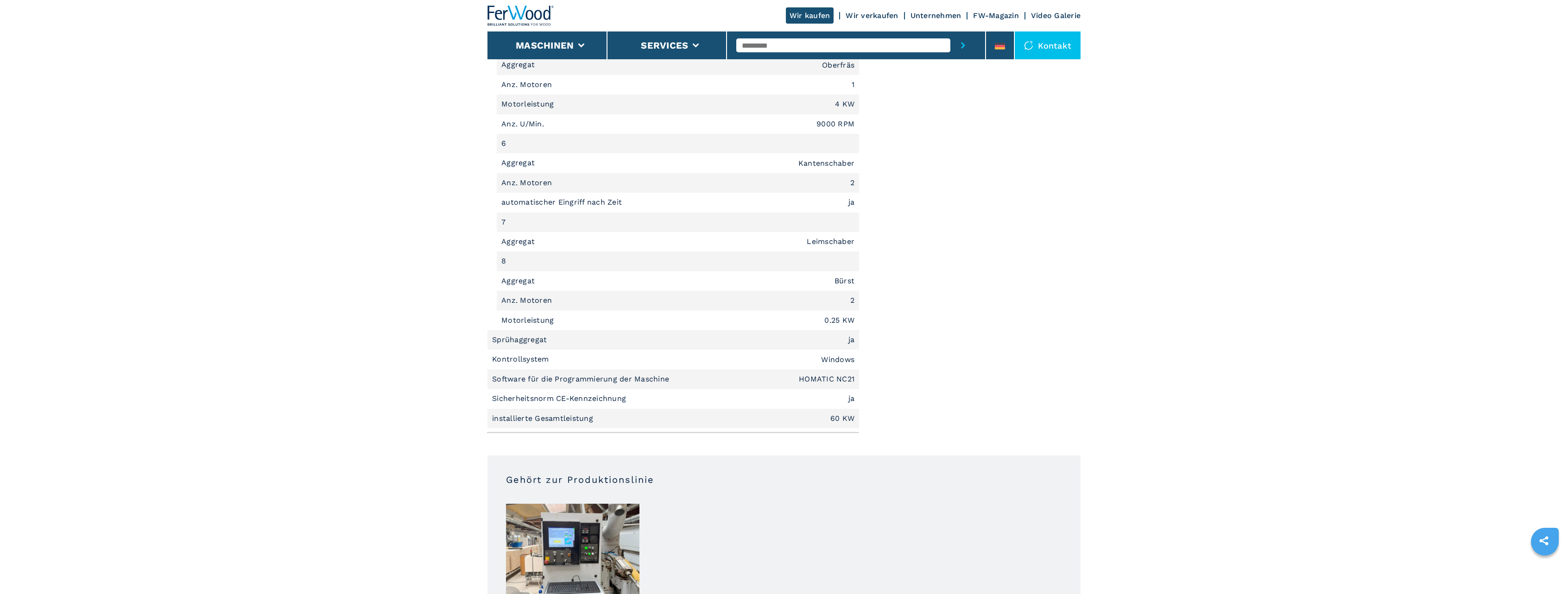
scroll to position [1760, 0]
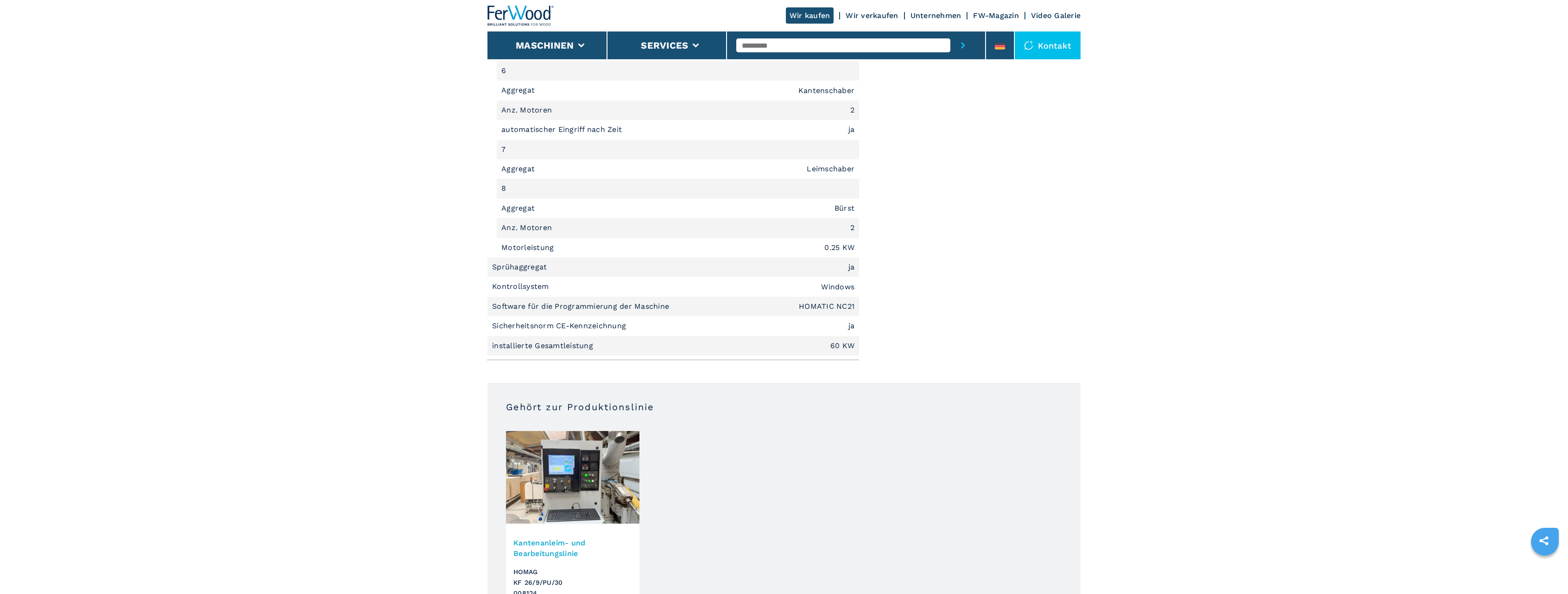
drag, startPoint x: 307, startPoint y: 139, endPoint x: 286, endPoint y: 139, distance: 21.0
